Goal: Book appointment/travel/reservation

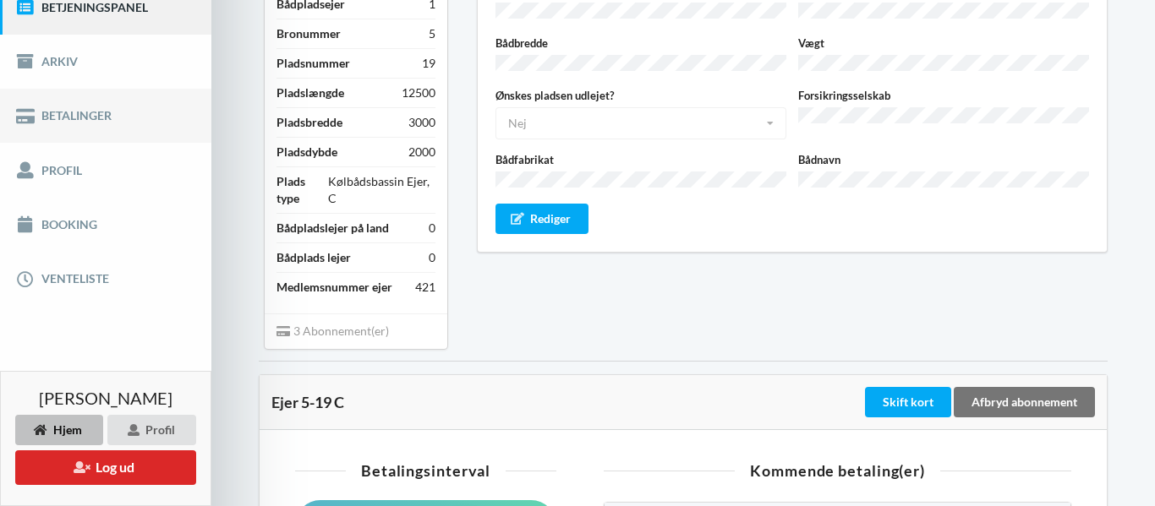
scroll to position [233, 0]
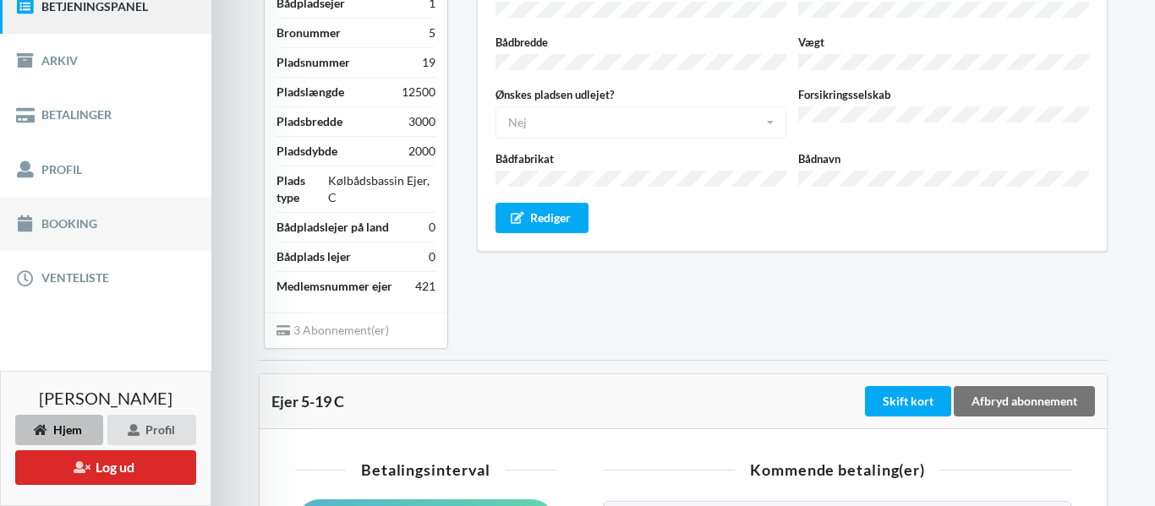
click at [73, 221] on link "Booking" at bounding box center [105, 224] width 211 height 54
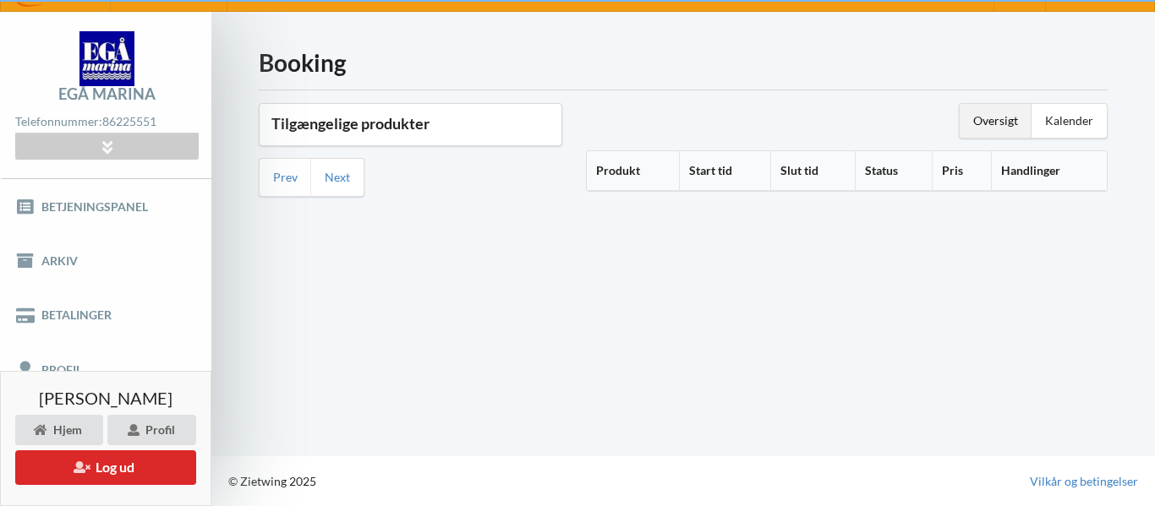
scroll to position [33, 0]
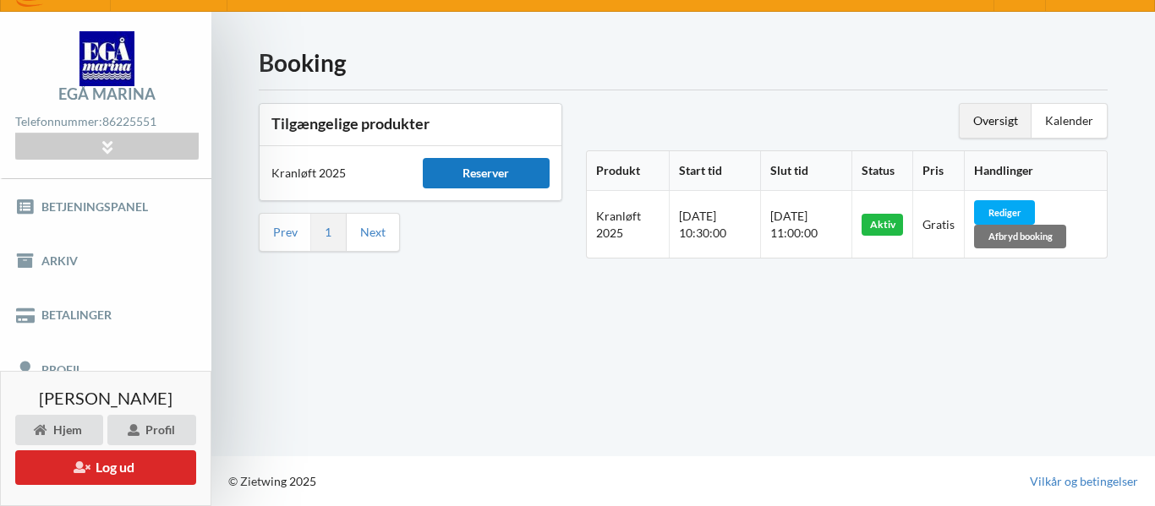
click at [477, 181] on div "Reserver" at bounding box center [487, 173] width 128 height 30
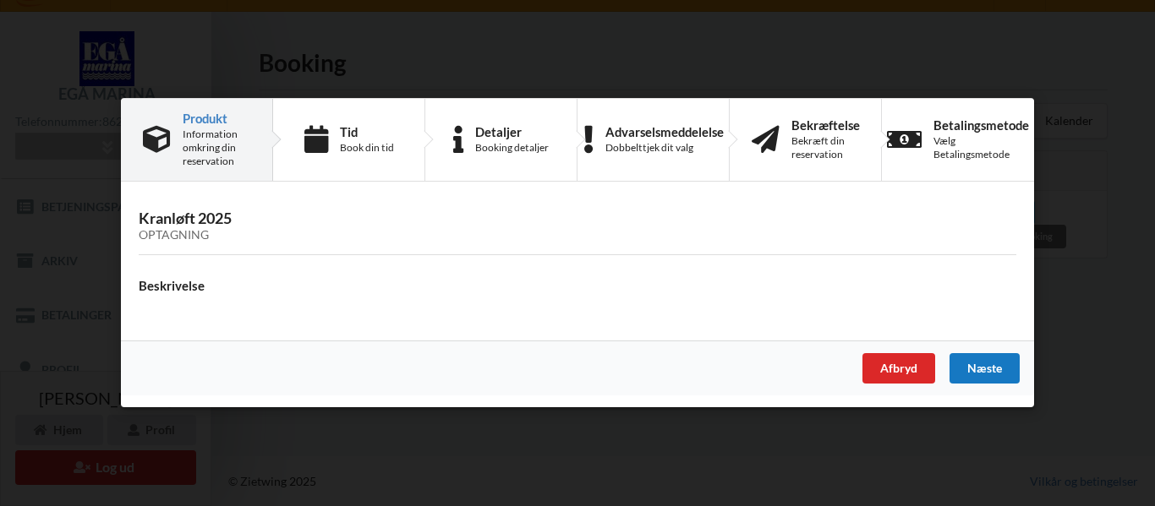
click at [981, 367] on div "Næste" at bounding box center [984, 369] width 70 height 30
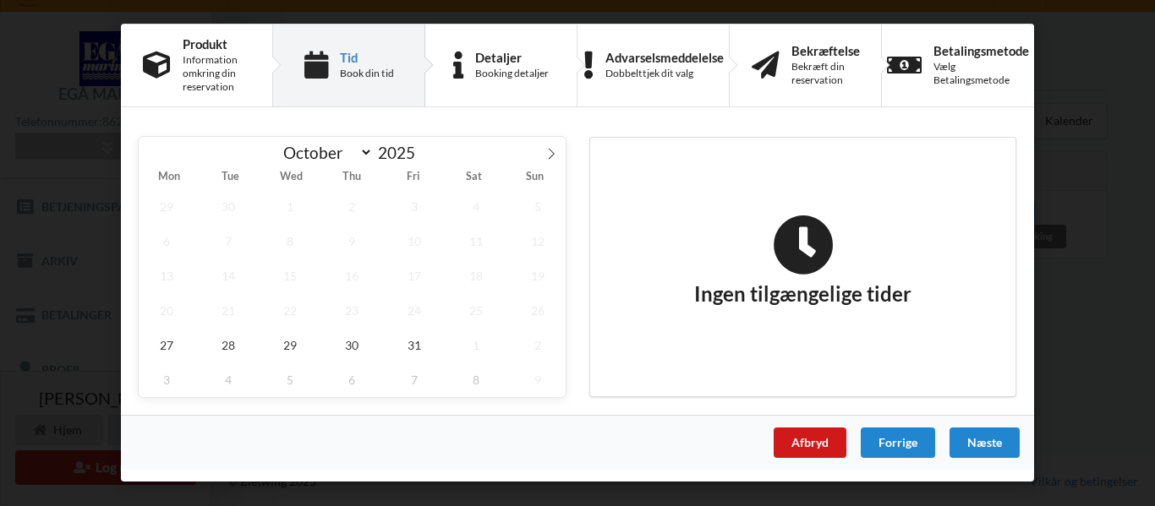
click at [785, 443] on div "Afbryd" at bounding box center [809, 443] width 73 height 30
